Goal: Information Seeking & Learning: Check status

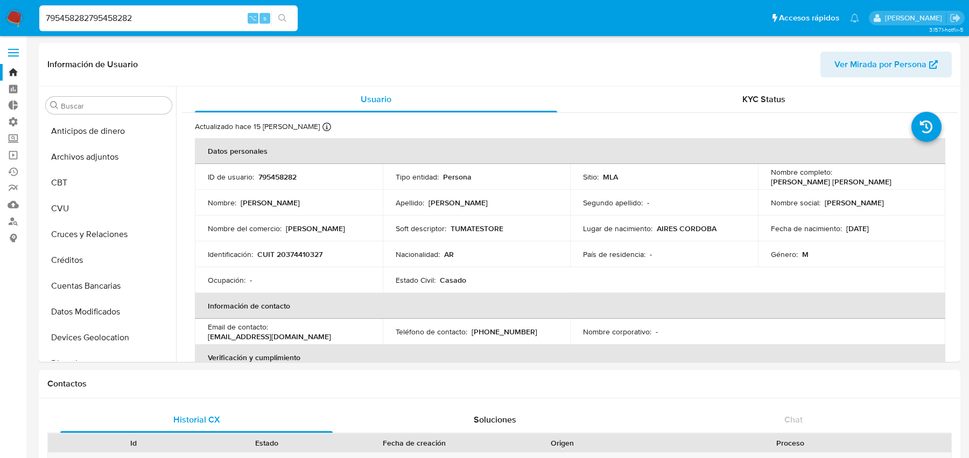
select select "10"
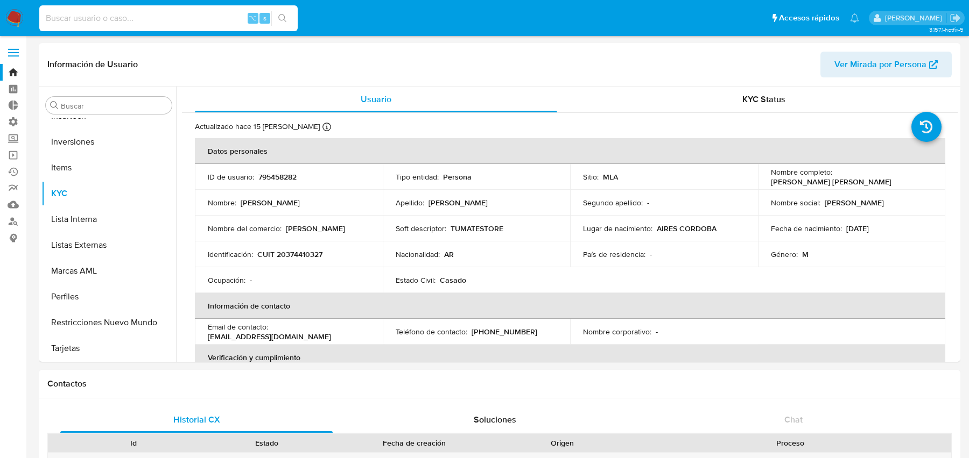
click at [236, 16] on input at bounding box center [168, 18] width 258 height 14
paste input "478974807"
type input "478974807"
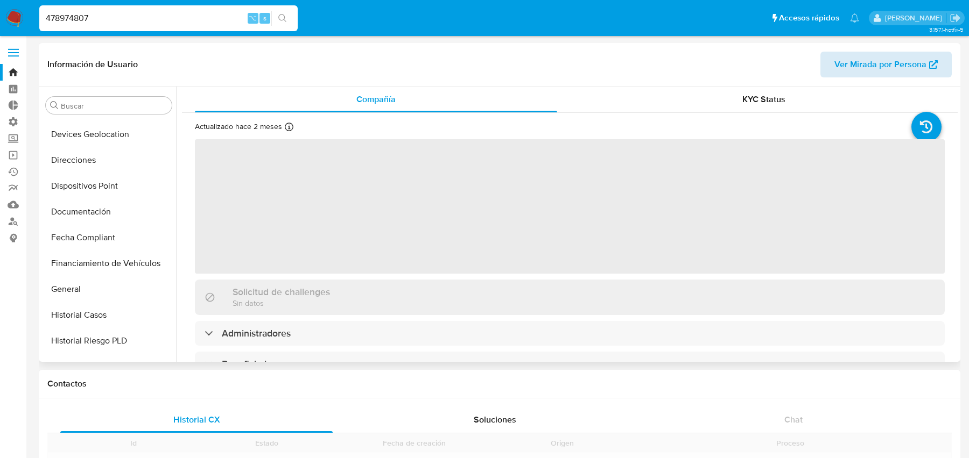
scroll to position [439, 0]
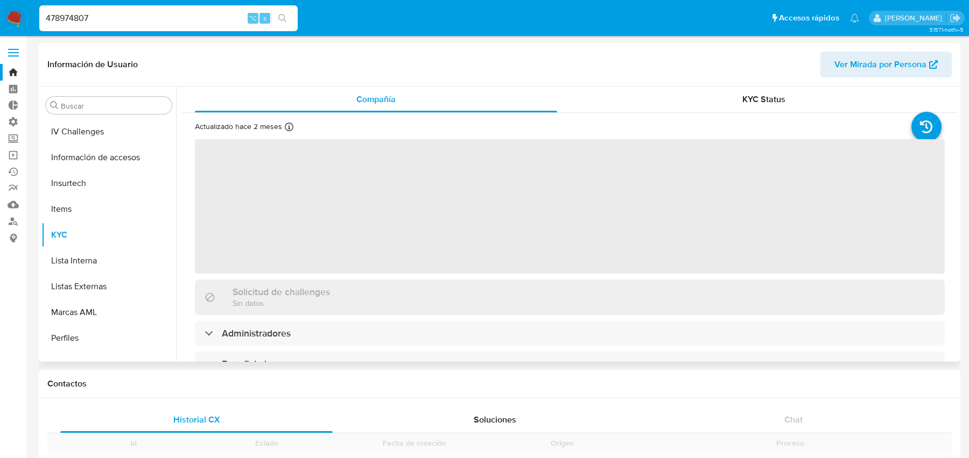
click at [884, 74] on span "Ver Mirada por Persona" at bounding box center [880, 65] width 92 height 26
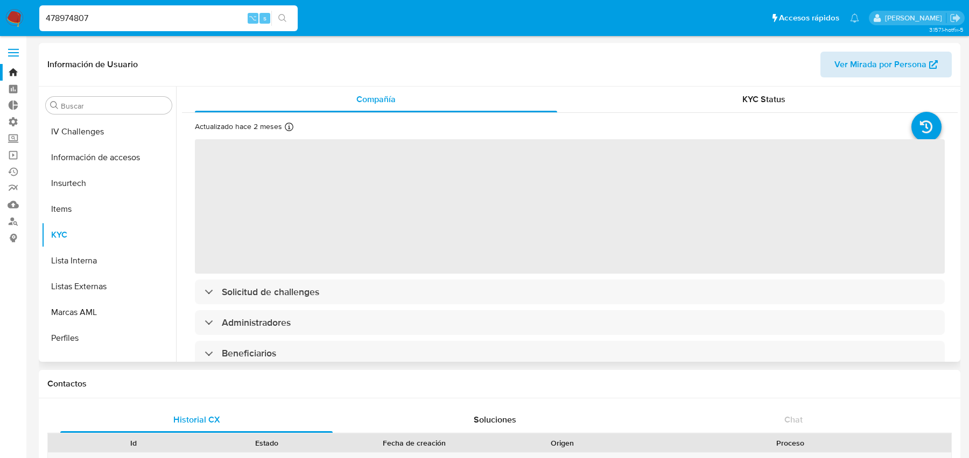
select select "10"
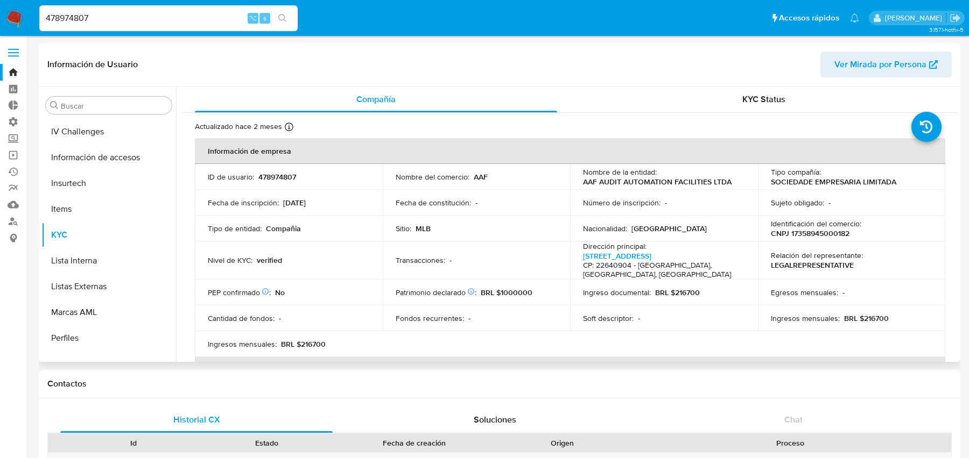
scroll to position [481, 0]
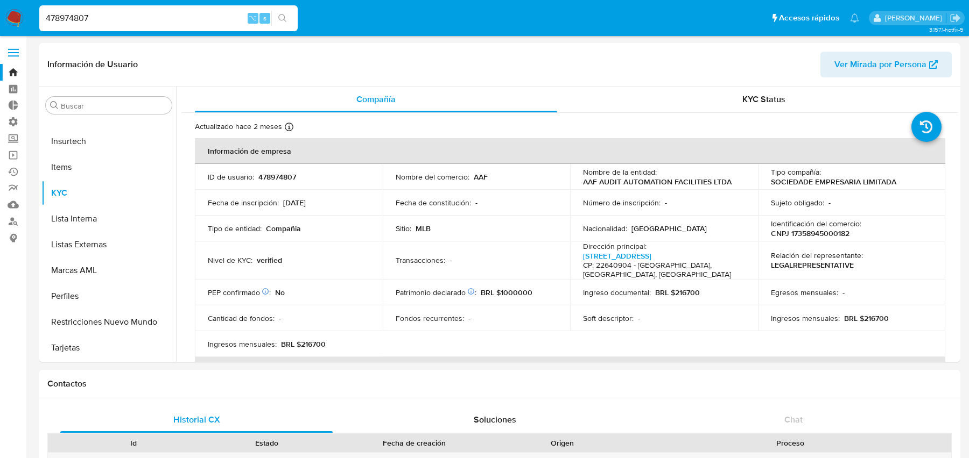
click at [207, 12] on input "478974807" at bounding box center [168, 18] width 258 height 14
paste input "119094457"
type input "1190944577"
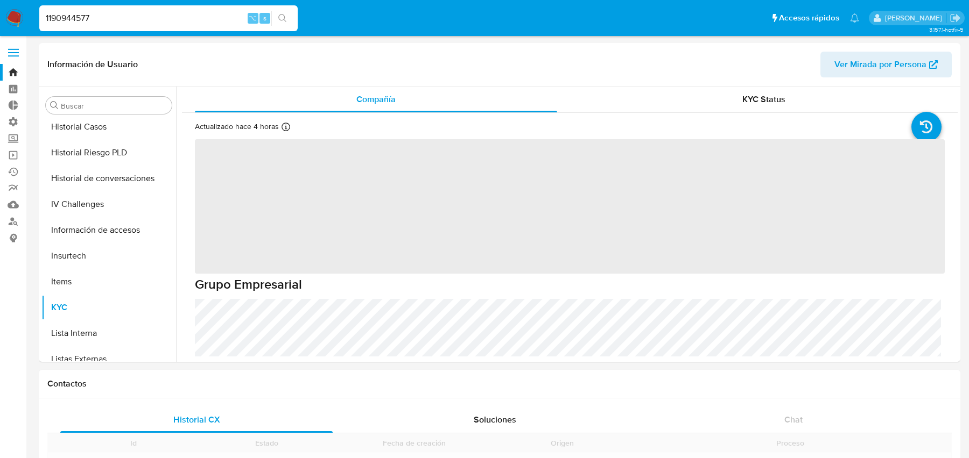
scroll to position [455, 0]
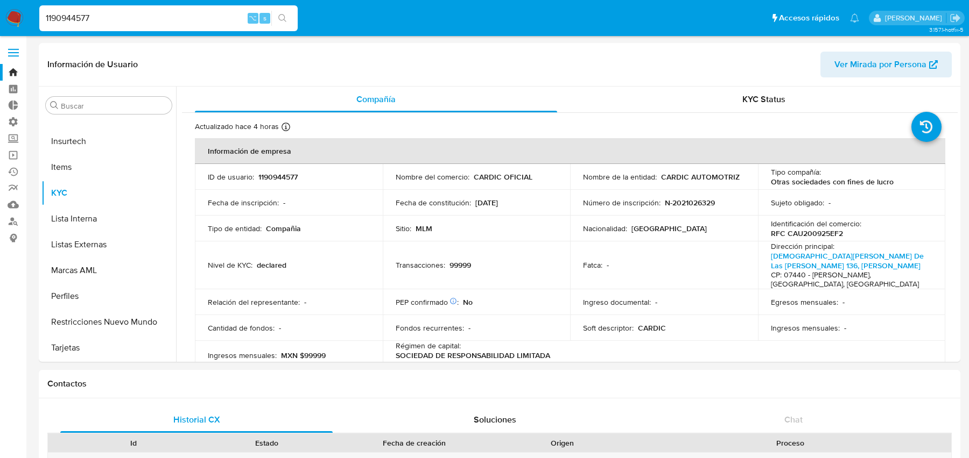
select select "10"
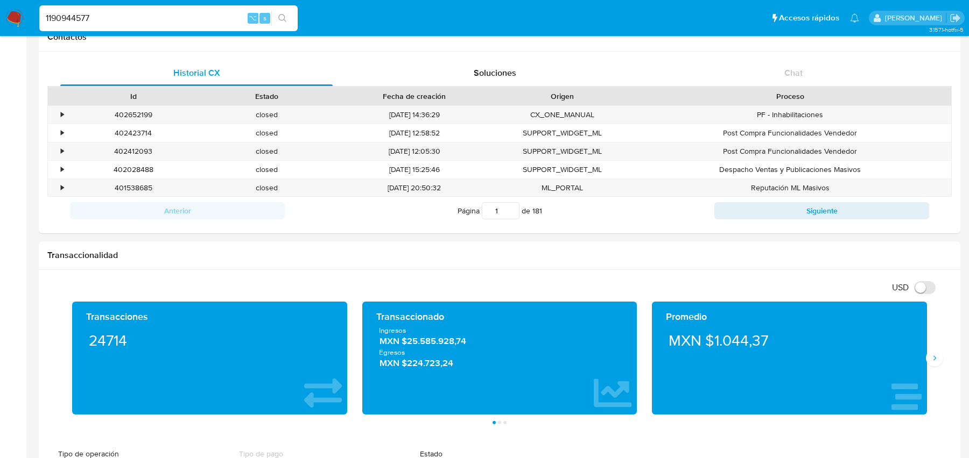
scroll to position [0, 0]
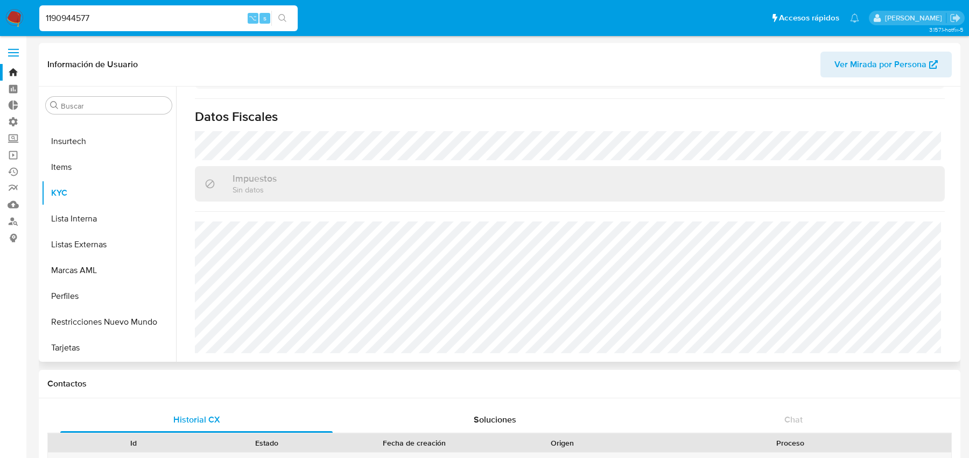
click at [866, 55] on span "Ver Mirada por Persona" at bounding box center [880, 65] width 92 height 26
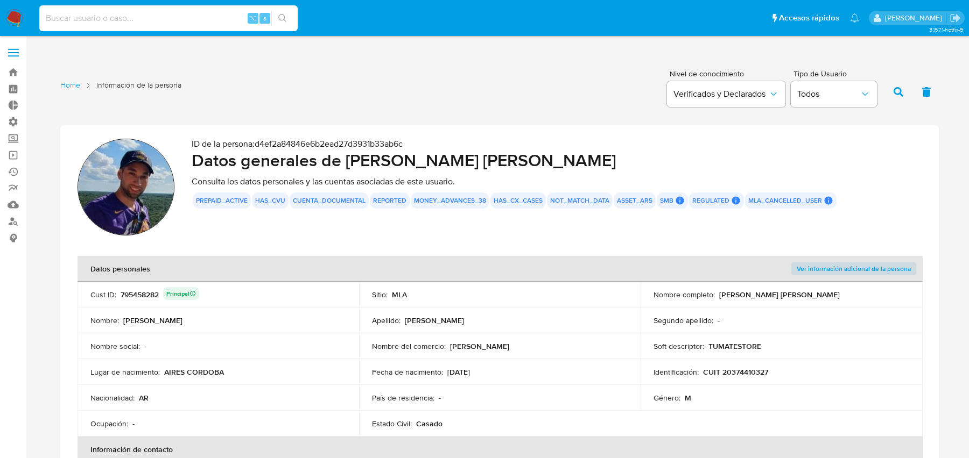
scroll to position [213, 0]
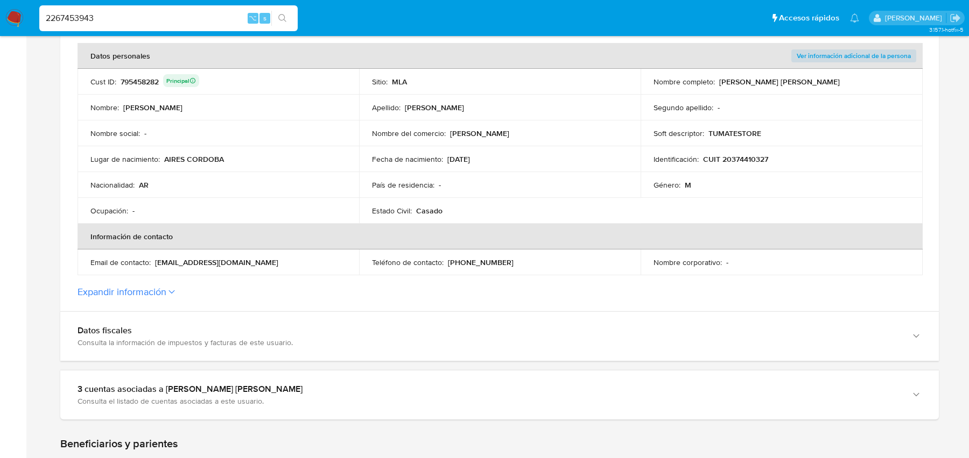
type input "2267453943"
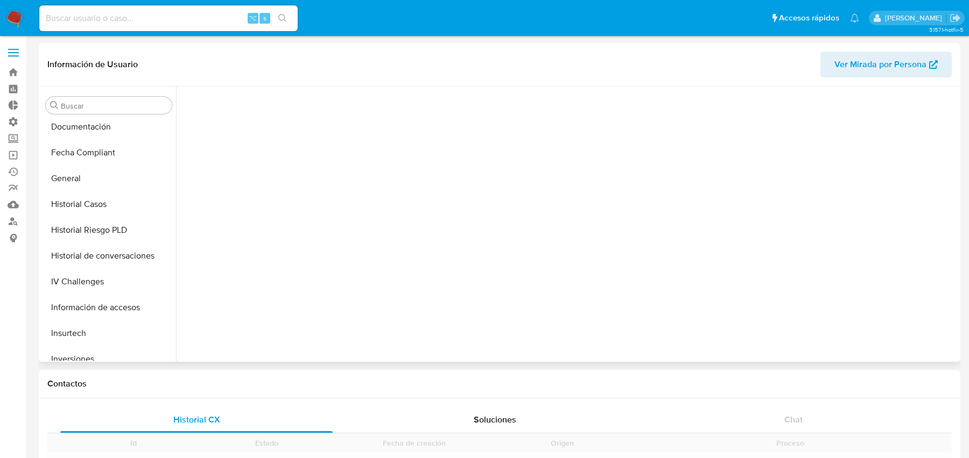
click at [866, 60] on span "Ver Mirada por Persona" at bounding box center [880, 65] width 92 height 26
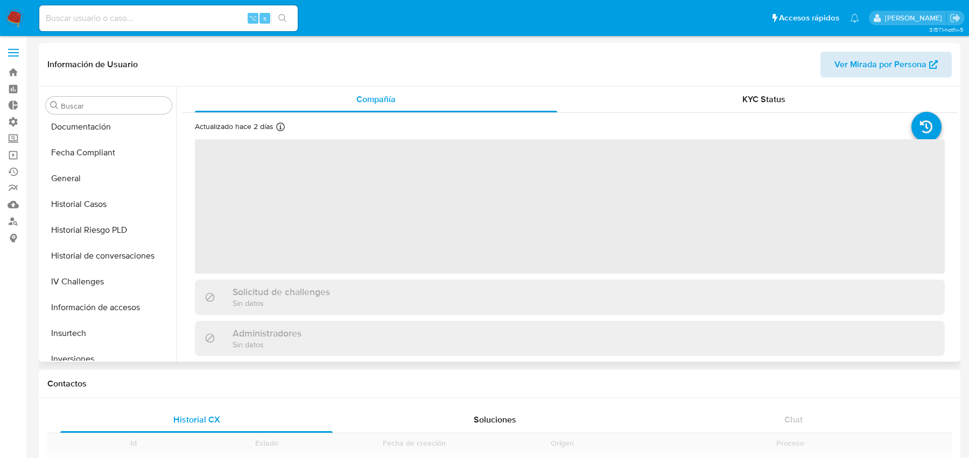
scroll to position [391, 0]
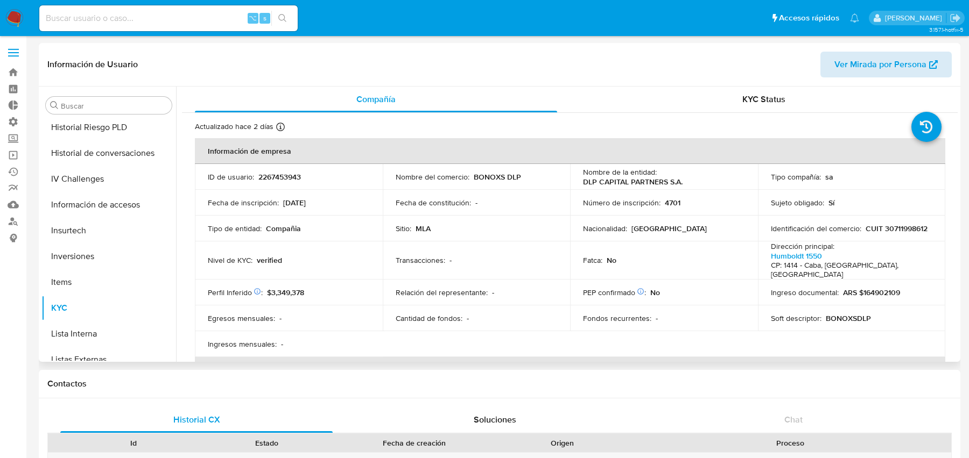
select select "10"
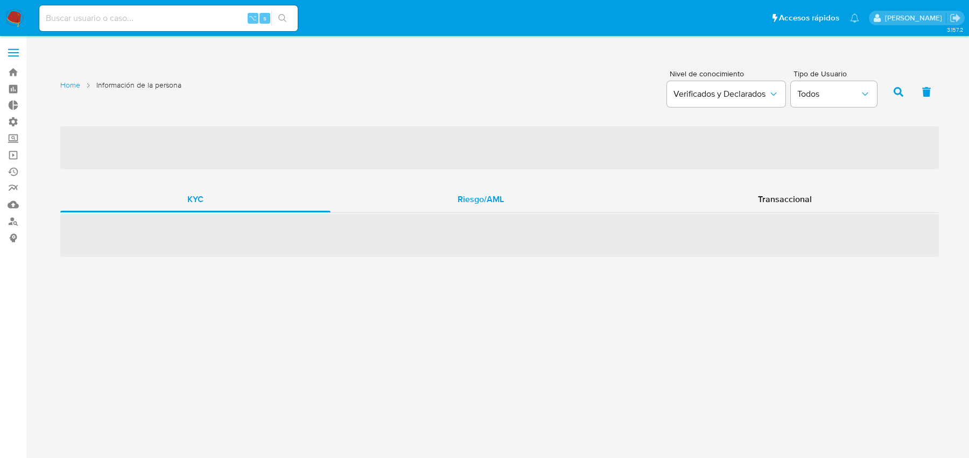
click at [551, 198] on div "Riesgo/AML" at bounding box center [480, 200] width 300 height 26
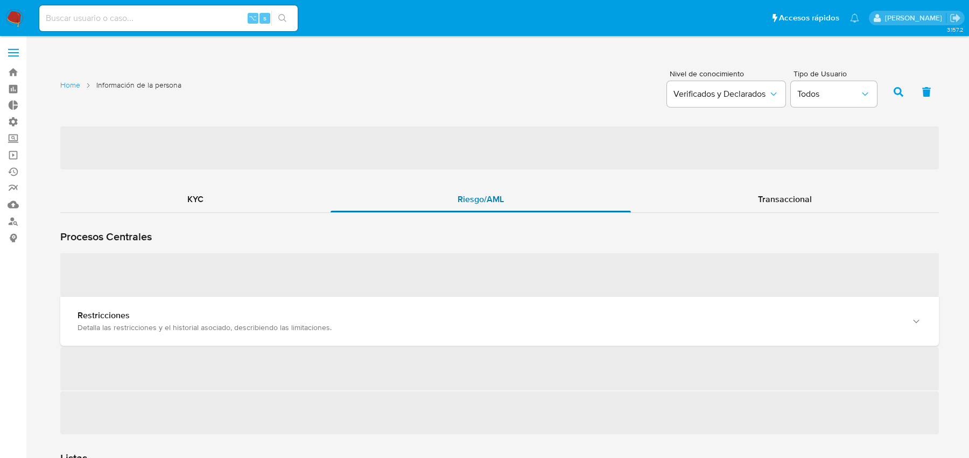
click at [551, 198] on div "Riesgo/AML" at bounding box center [480, 200] width 300 height 26
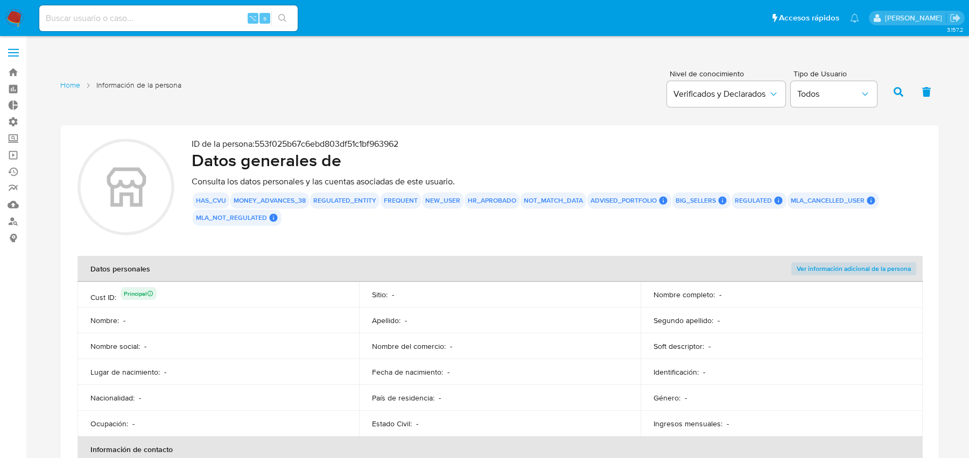
click at [551, 199] on button "not_match_data" at bounding box center [553, 201] width 59 height 4
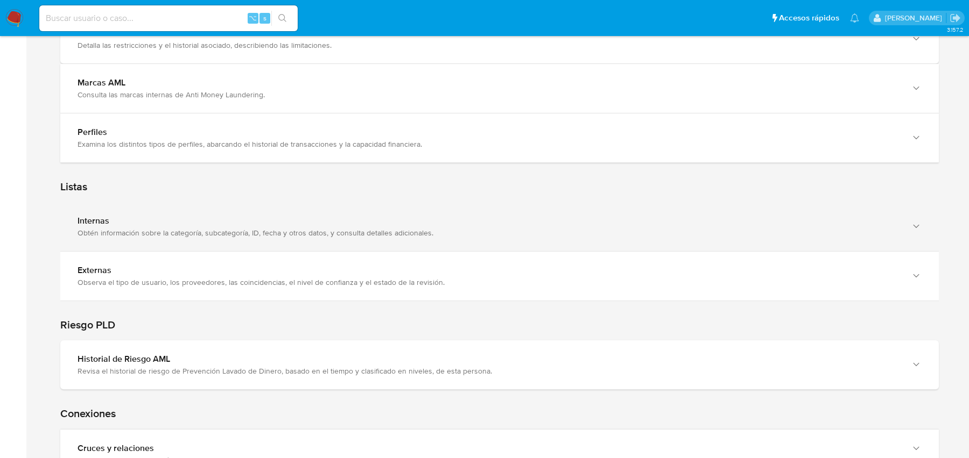
click at [490, 216] on div "Internas" at bounding box center [488, 221] width 822 height 11
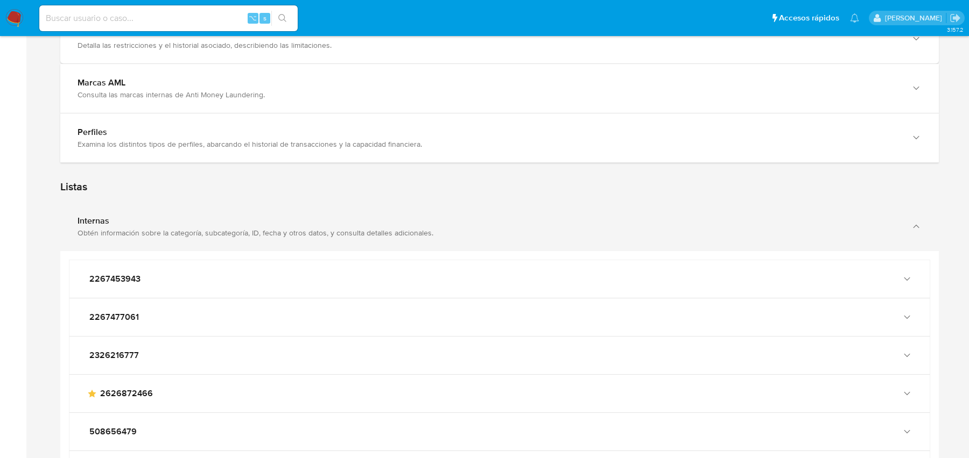
scroll to position [1315, 0]
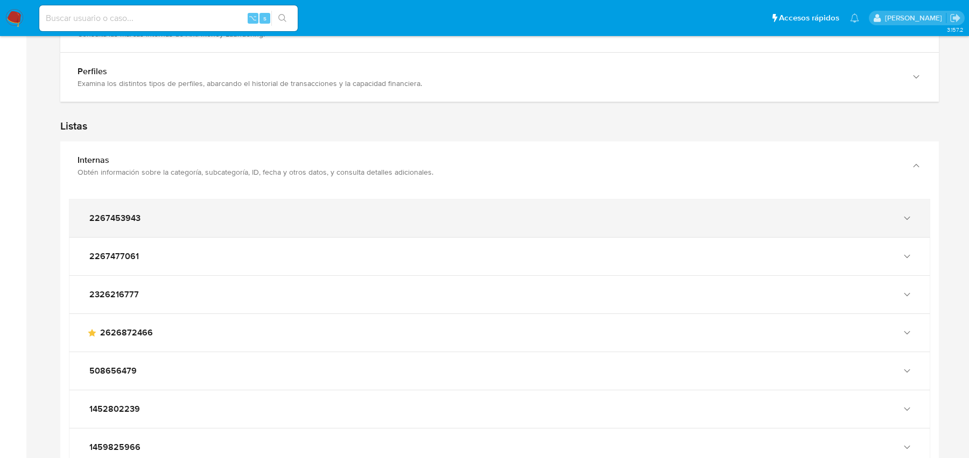
click at [490, 200] on div "2267453943" at bounding box center [499, 219] width 860 height 38
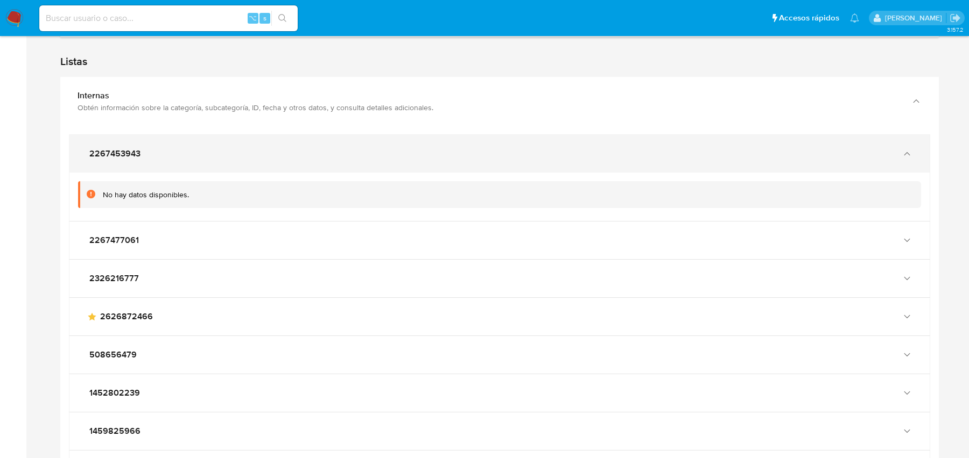
scroll to position [1378, 0]
click at [470, 161] on div "2267453943" at bounding box center [499, 155] width 860 height 38
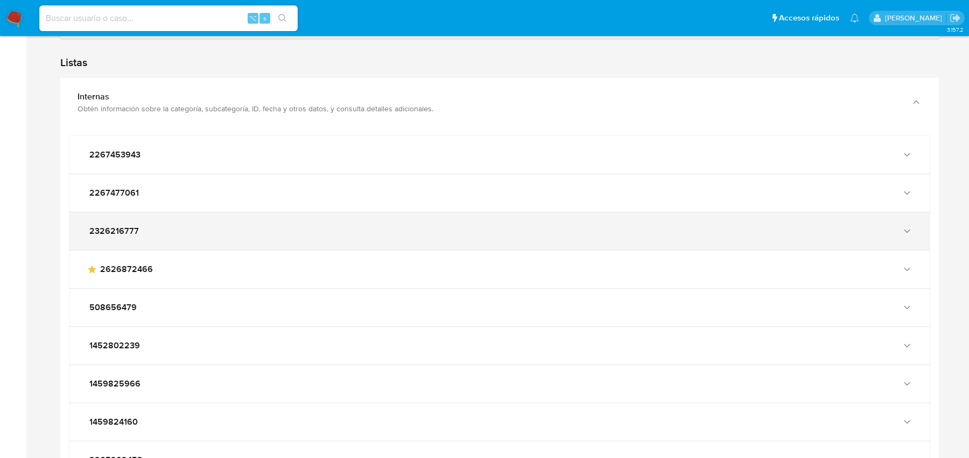
click at [405, 215] on div "2326216777" at bounding box center [499, 232] width 860 height 38
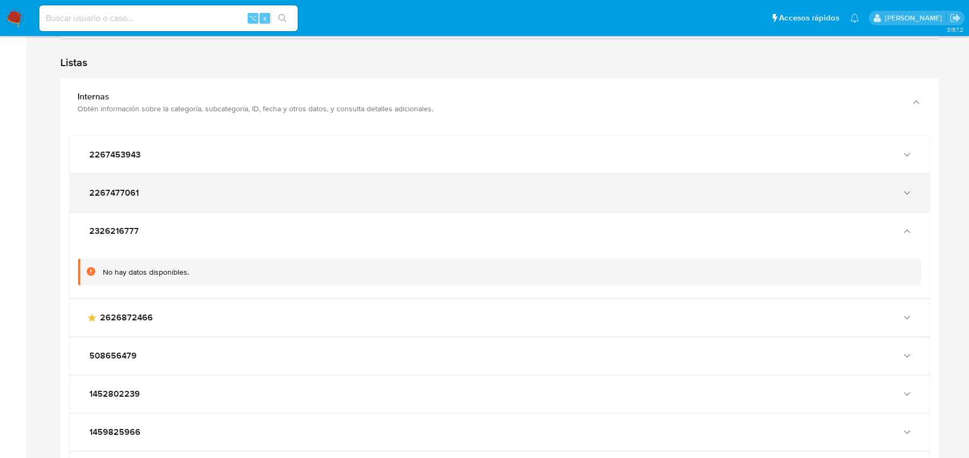
click at [407, 188] on div "2267477061" at bounding box center [489, 193] width 804 height 11
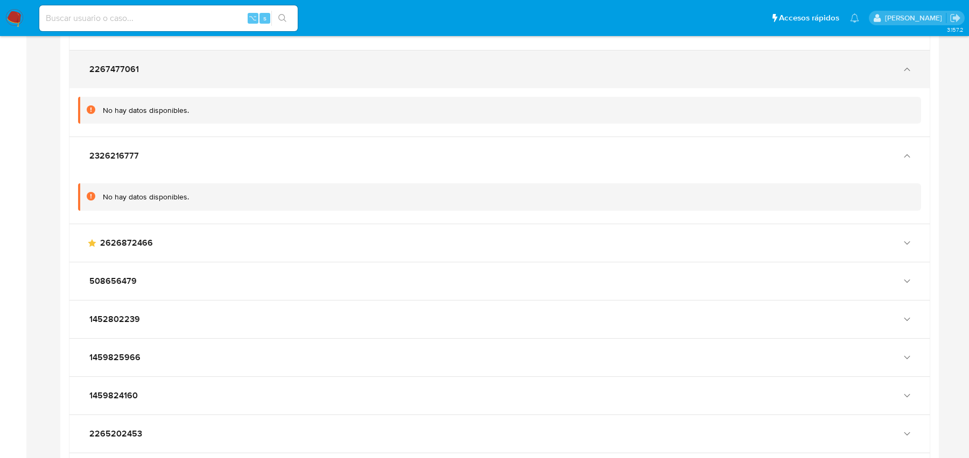
scroll to position [1645, 0]
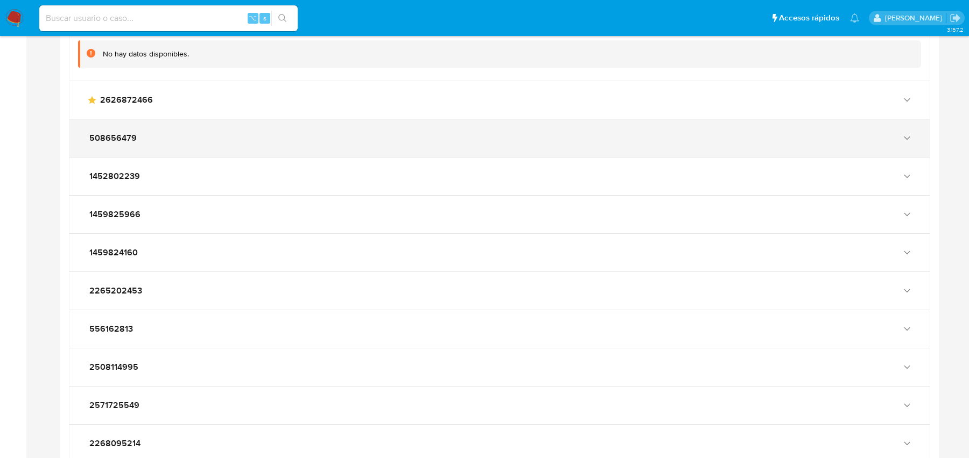
click at [371, 119] on div "508656479" at bounding box center [499, 138] width 860 height 38
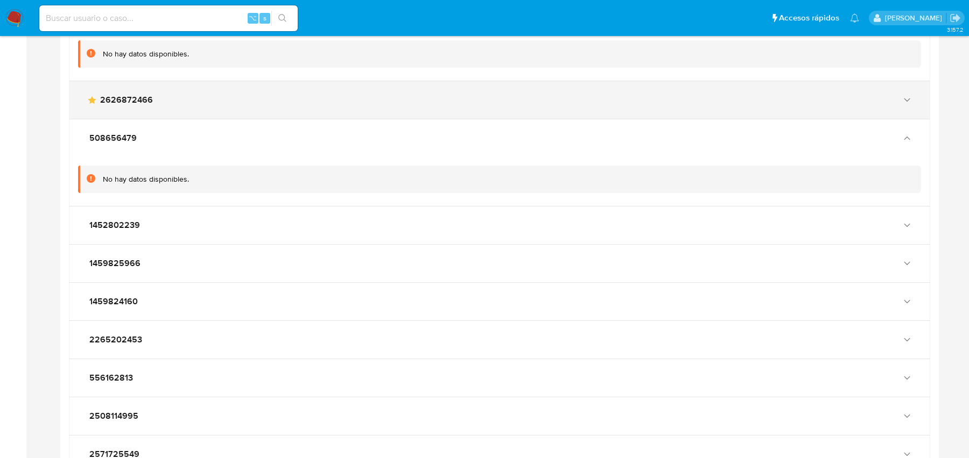
click at [349, 81] on div "main-user-icon 2626872466" at bounding box center [499, 100] width 860 height 38
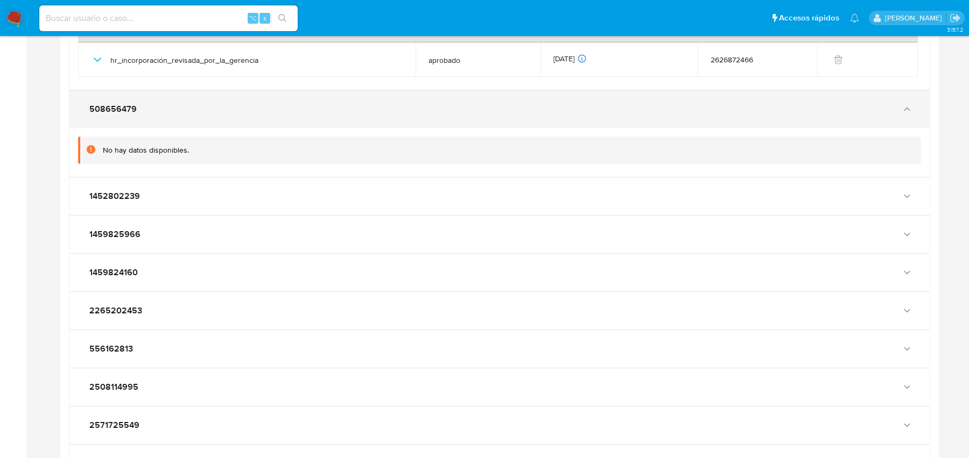
scroll to position [1763, 0]
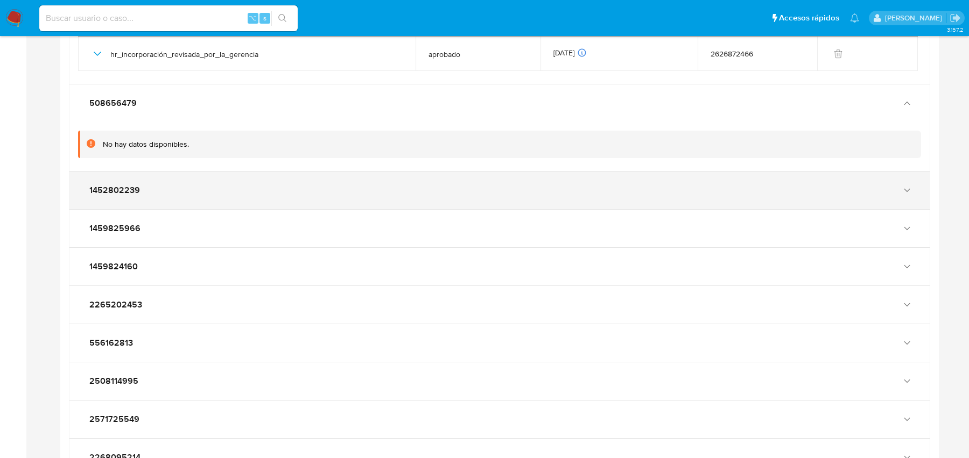
click at [318, 198] on div "1452802239" at bounding box center [499, 191] width 860 height 38
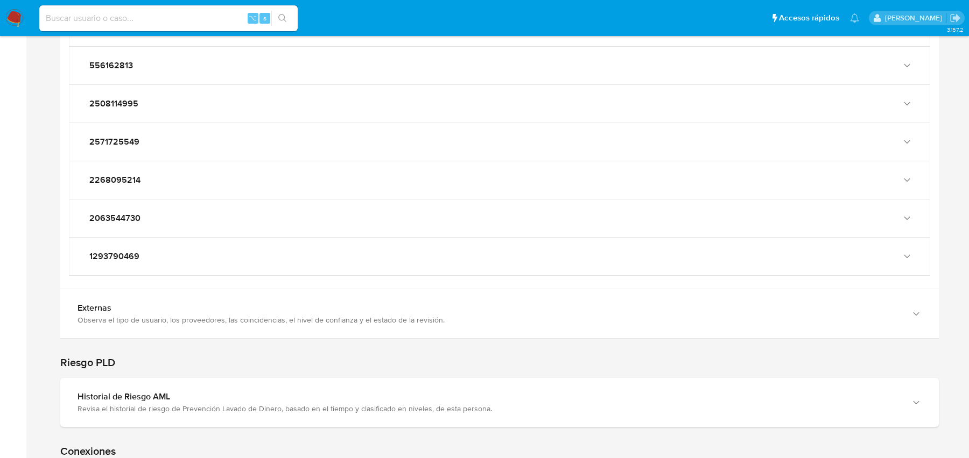
scroll to position [2102, 0]
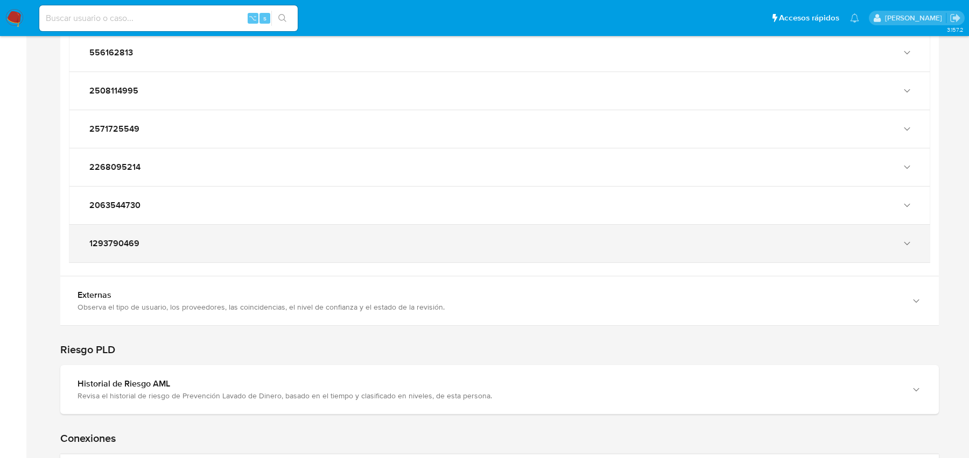
click at [266, 238] on div "1293790469" at bounding box center [489, 243] width 804 height 11
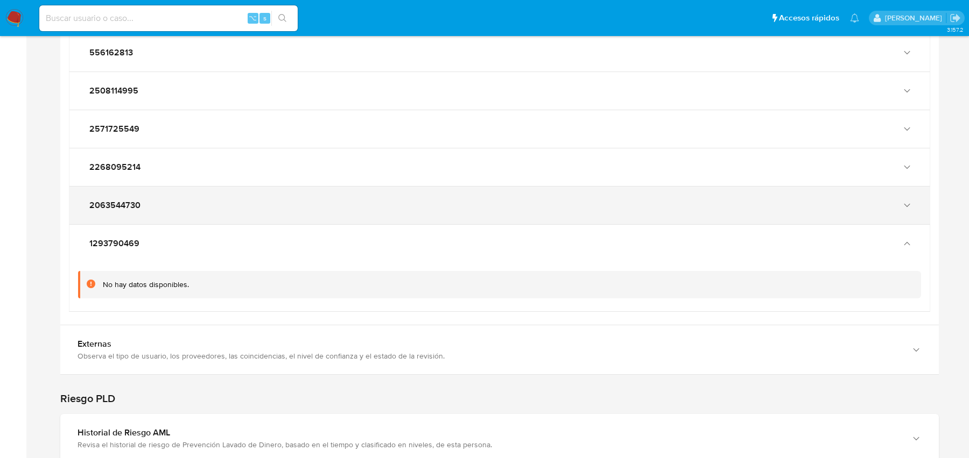
click at [270, 210] on div "2063544730" at bounding box center [499, 206] width 860 height 38
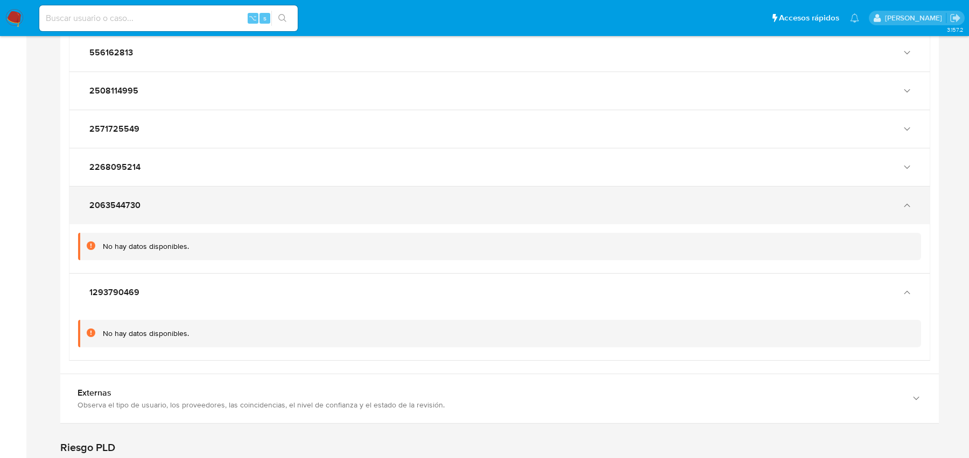
click at [275, 187] on div "2063544730" at bounding box center [499, 206] width 860 height 38
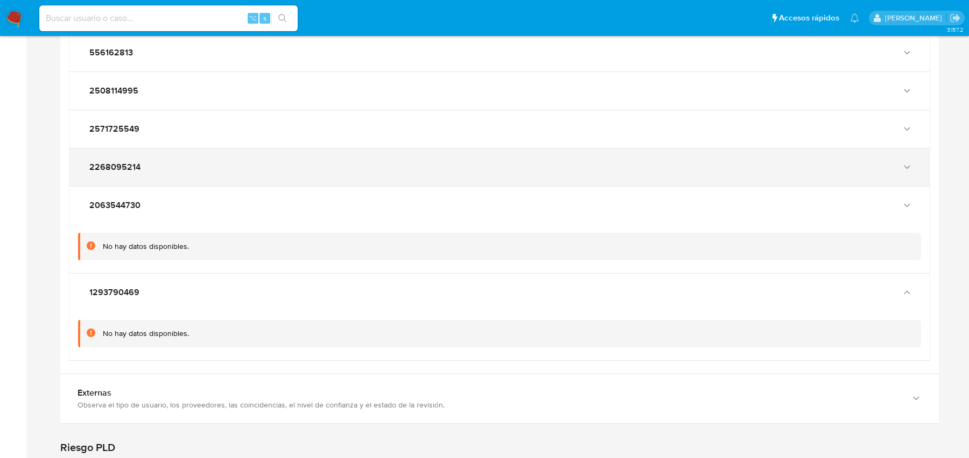
click at [274, 171] on div "2268095214" at bounding box center [499, 168] width 860 height 38
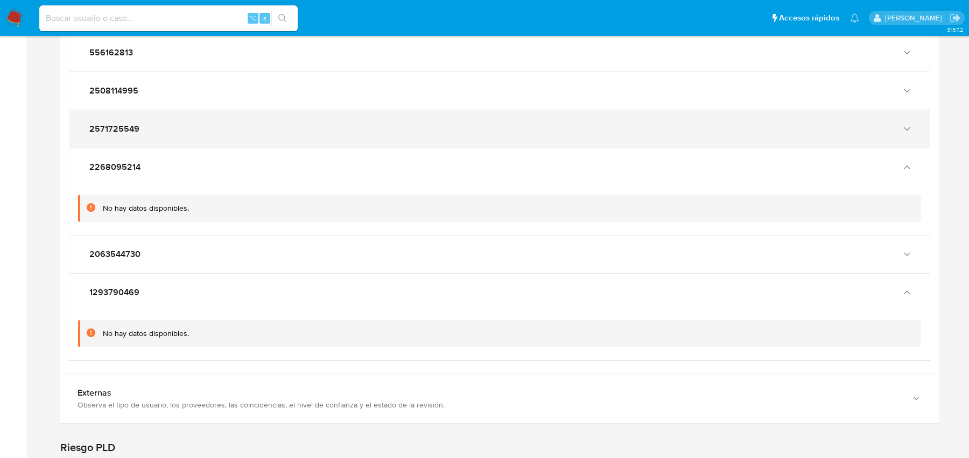
click at [284, 131] on div "2571725549" at bounding box center [499, 129] width 860 height 38
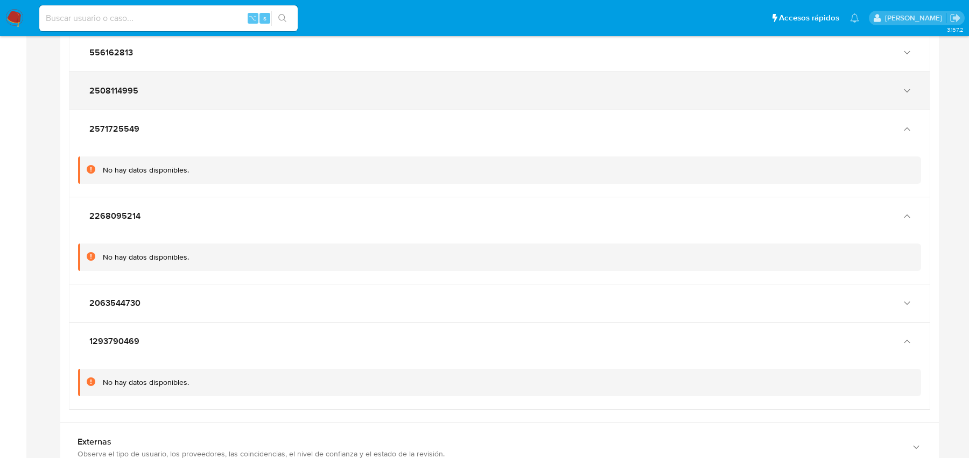
click at [250, 98] on div "2508114995" at bounding box center [499, 91] width 860 height 38
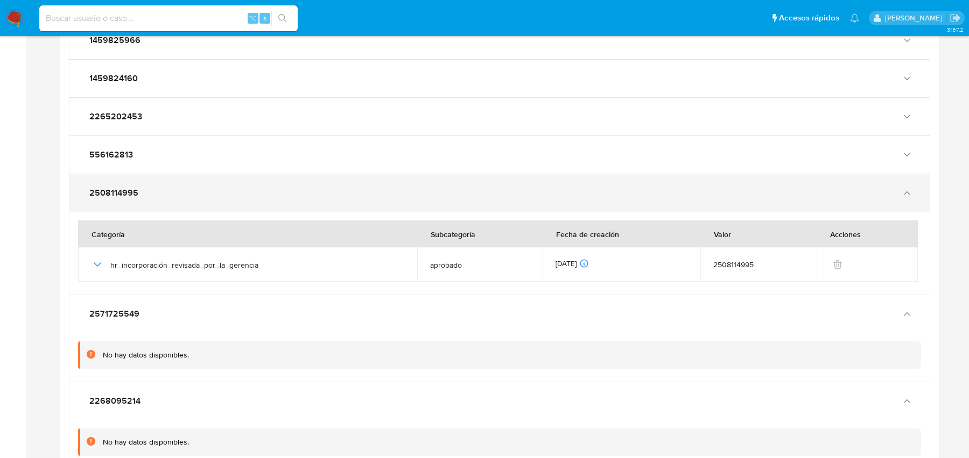
scroll to position [1999, 0]
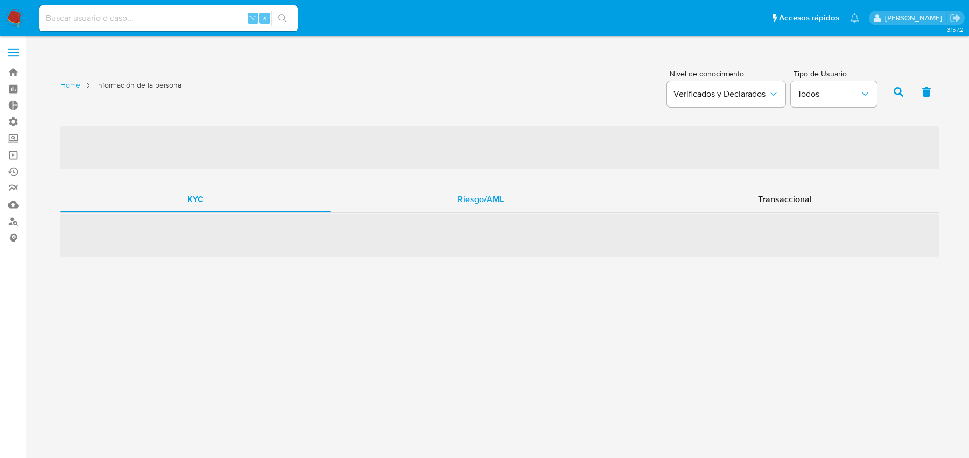
click at [446, 191] on div "Riesgo/AML" at bounding box center [480, 200] width 300 height 26
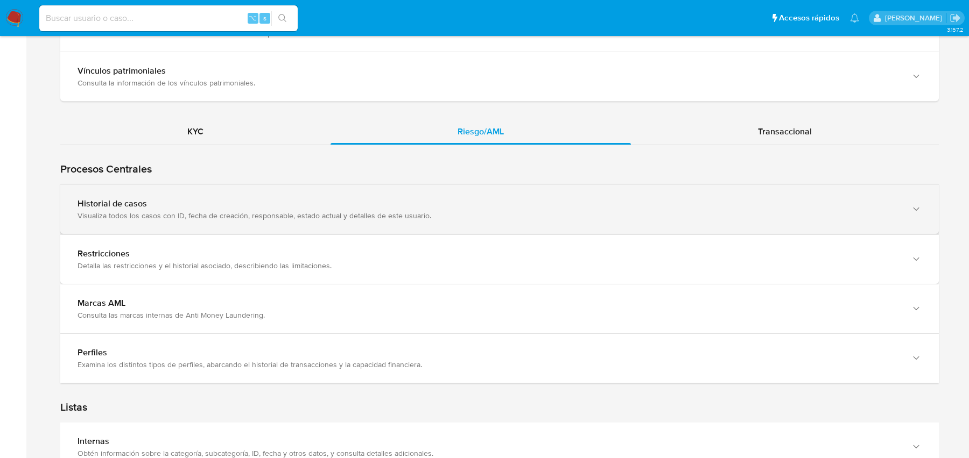
click at [421, 211] on div "Visualiza todos los casos con ID, fecha de creación, responsable, estado actual…" at bounding box center [488, 216] width 822 height 10
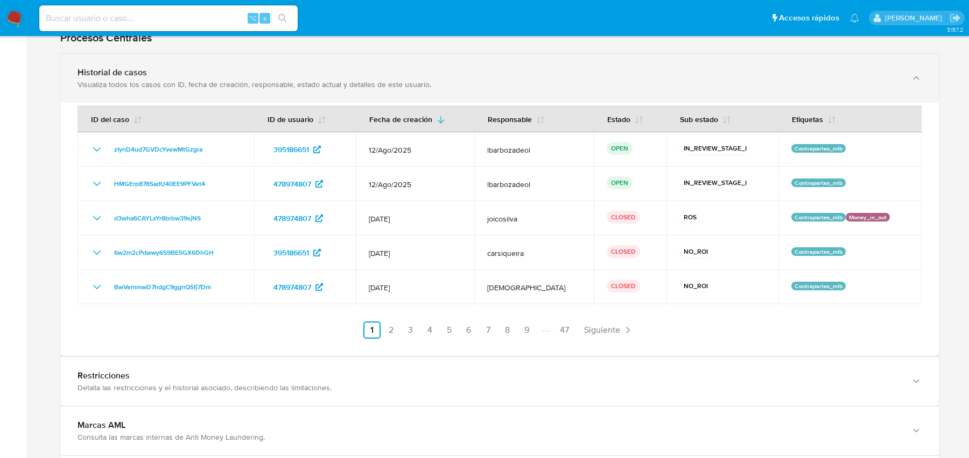
scroll to position [1160, 0]
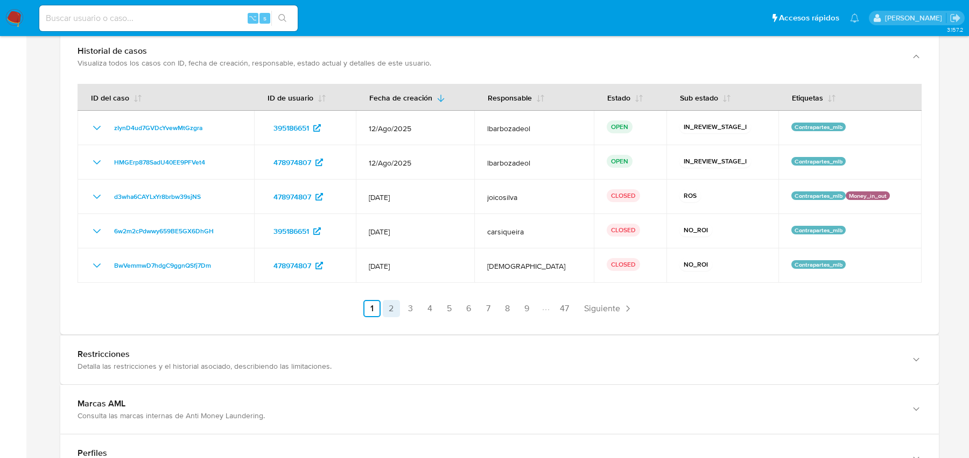
click at [392, 300] on link "2" at bounding box center [391, 308] width 17 height 17
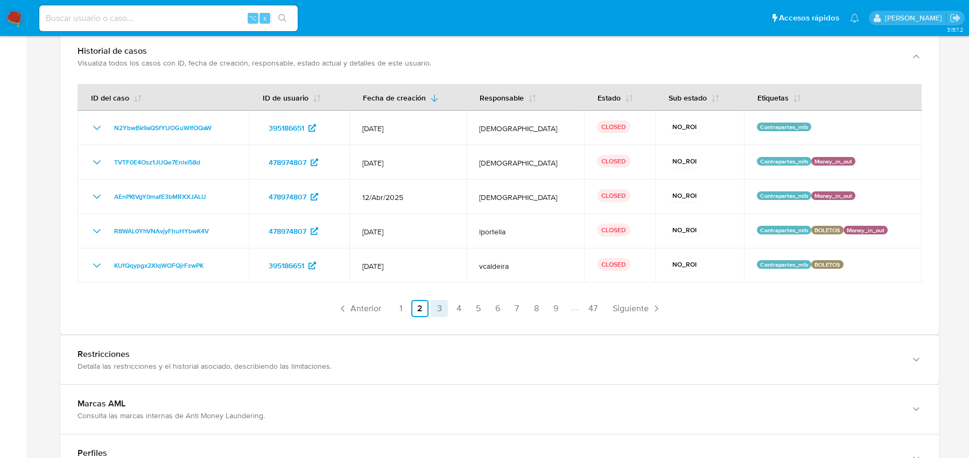
click at [439, 300] on link "3" at bounding box center [439, 308] width 17 height 17
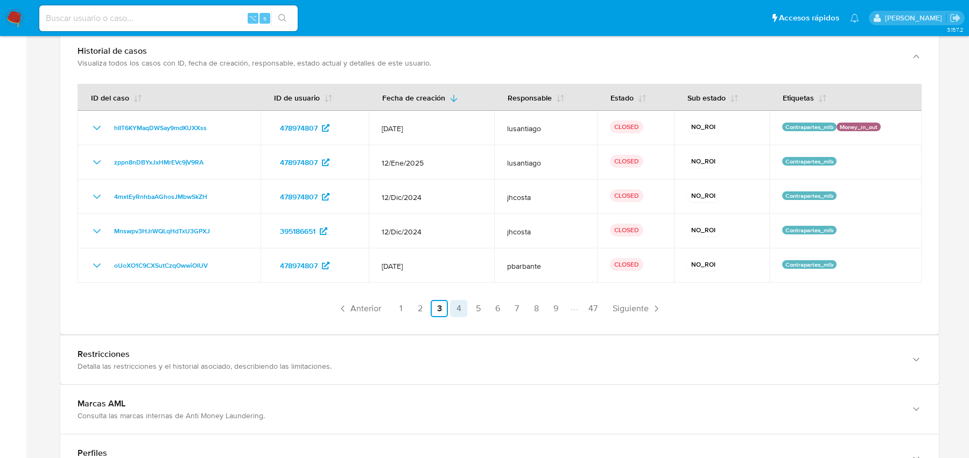
click at [464, 300] on link "4" at bounding box center [458, 308] width 17 height 17
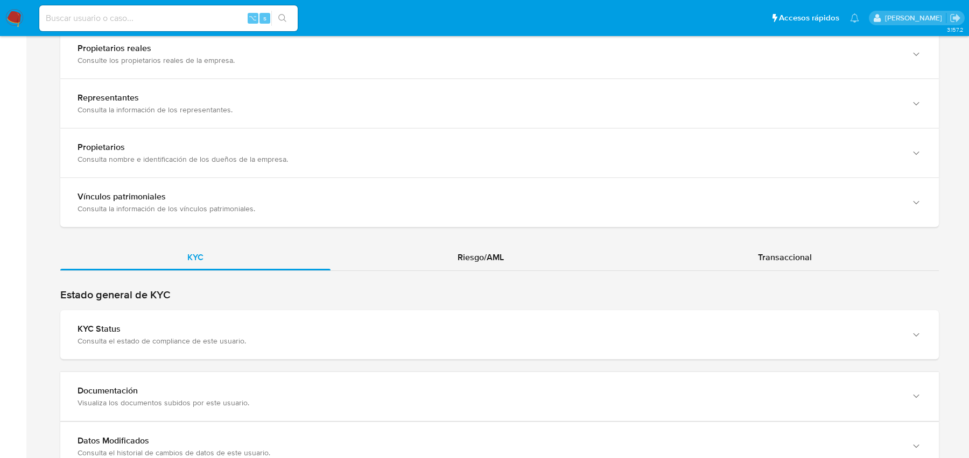
scroll to position [929, 0]
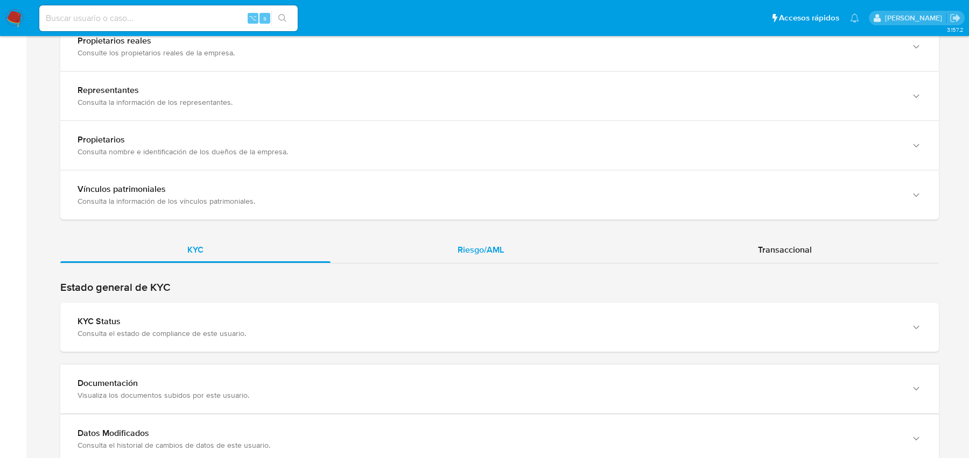
click at [412, 244] on div "Riesgo/AML" at bounding box center [480, 250] width 300 height 26
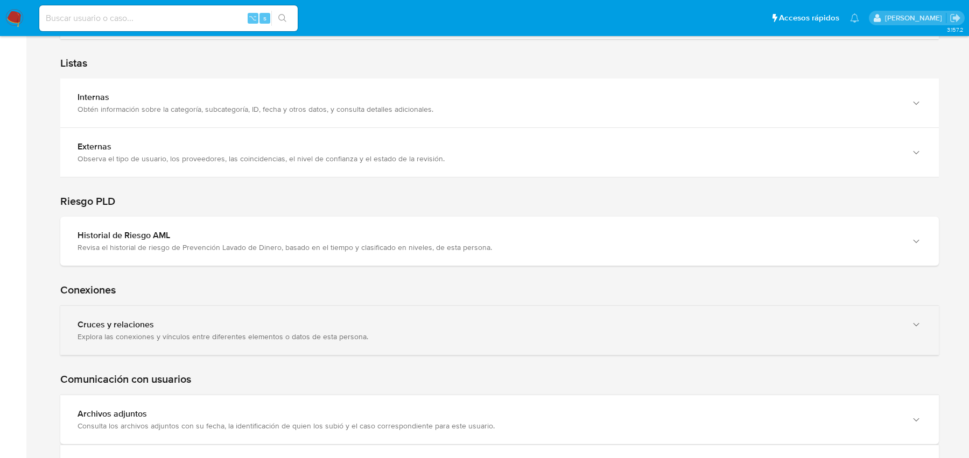
scroll to position [1389, 0]
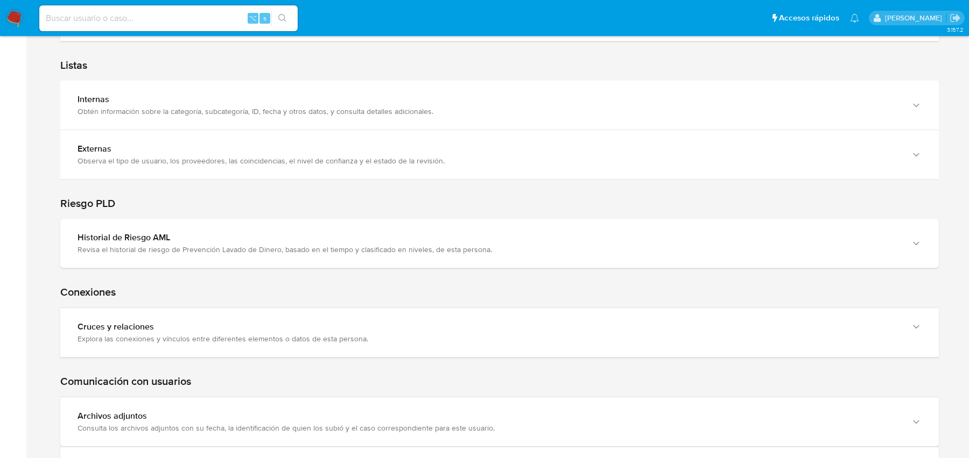
click at [368, 214] on div "Riesgo PLD" at bounding box center [499, 224] width 878 height 89
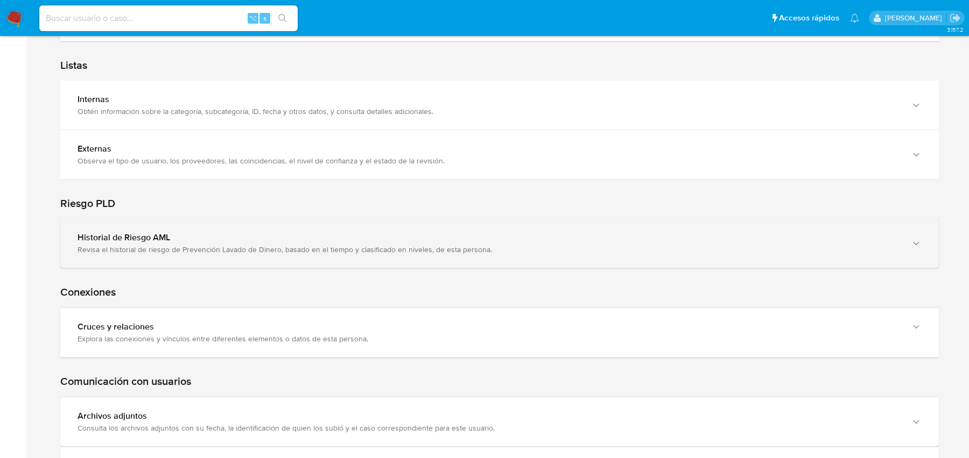
click at [361, 224] on div "Historial de Riesgo AML Revisa el historial de riesgo de Prevención Lavado de D…" at bounding box center [499, 243] width 878 height 49
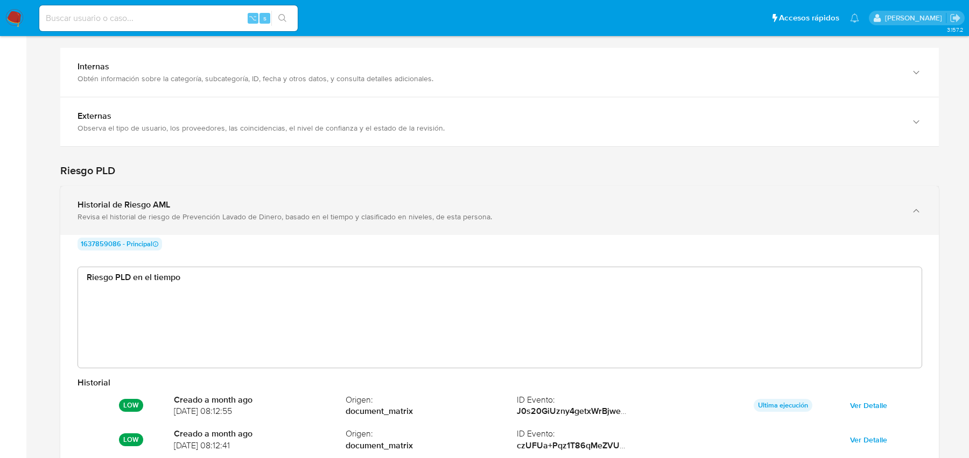
scroll to position [1443, 0]
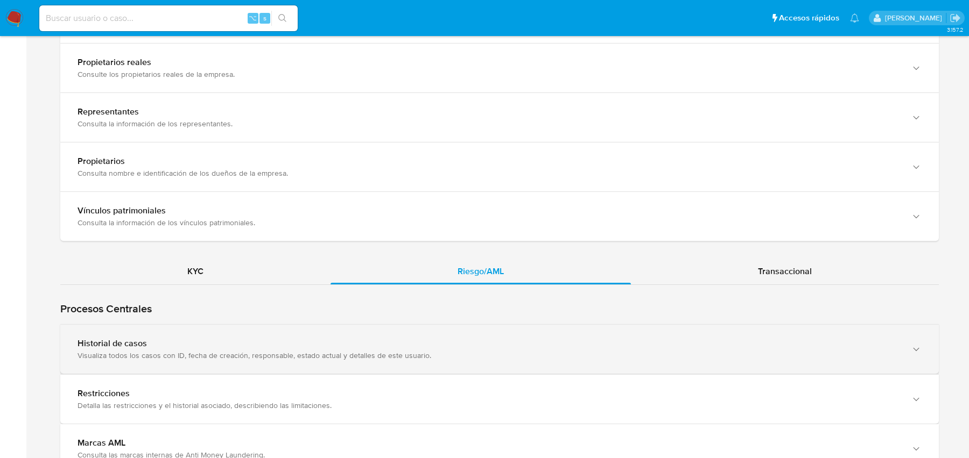
click at [555, 331] on div "Historial de casos Visualiza todos los casos con ID, fecha de creación, respons…" at bounding box center [499, 349] width 878 height 49
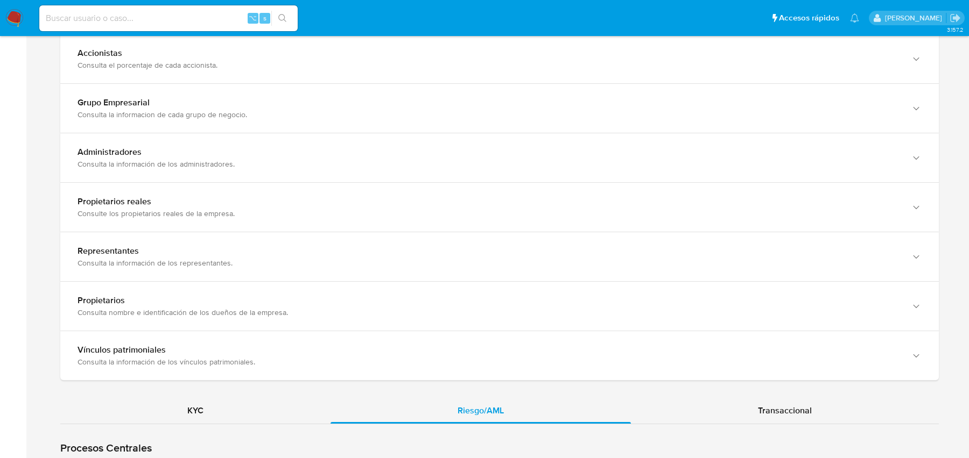
scroll to position [609, 0]
